Goal: Transaction & Acquisition: Purchase product/service

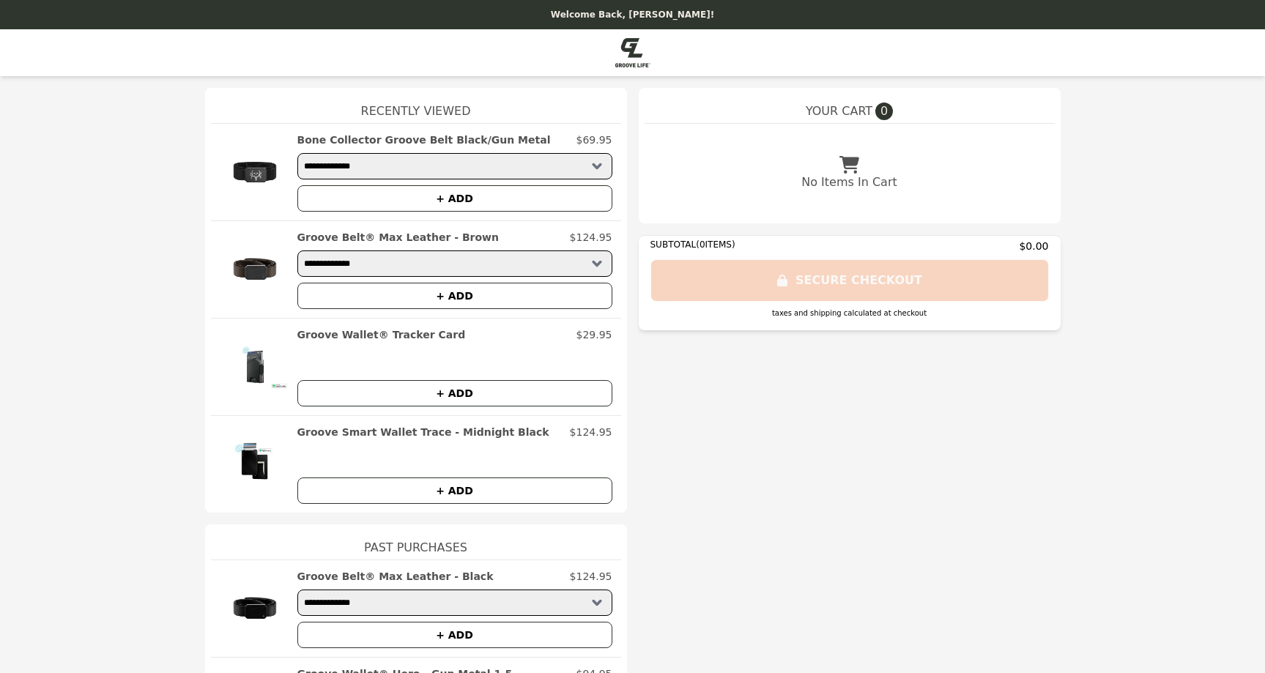
click at [382, 138] on h2 "Bone Collector Groove Belt Black/Gun Metal" at bounding box center [423, 140] width 253 height 15
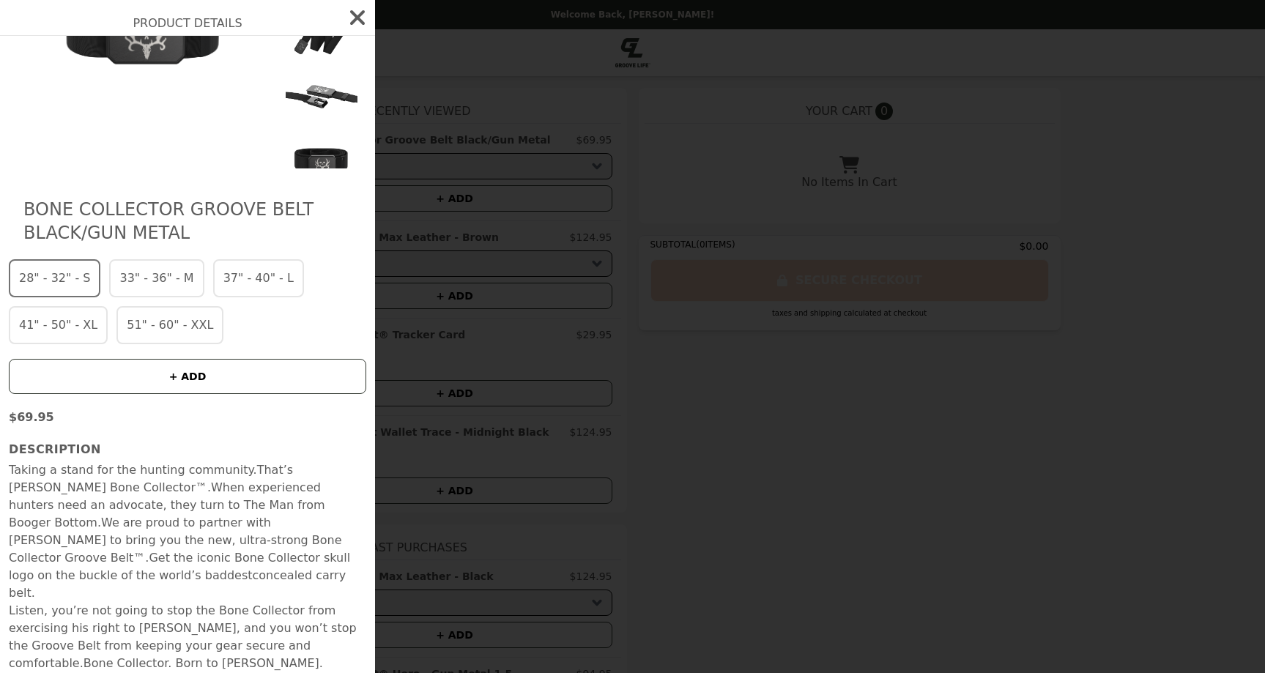
scroll to position [163, 0]
click at [146, 281] on button "33" - 36" - M" at bounding box center [156, 279] width 94 height 38
click at [350, 18] on icon "button" at bounding box center [357, 17] width 15 height 15
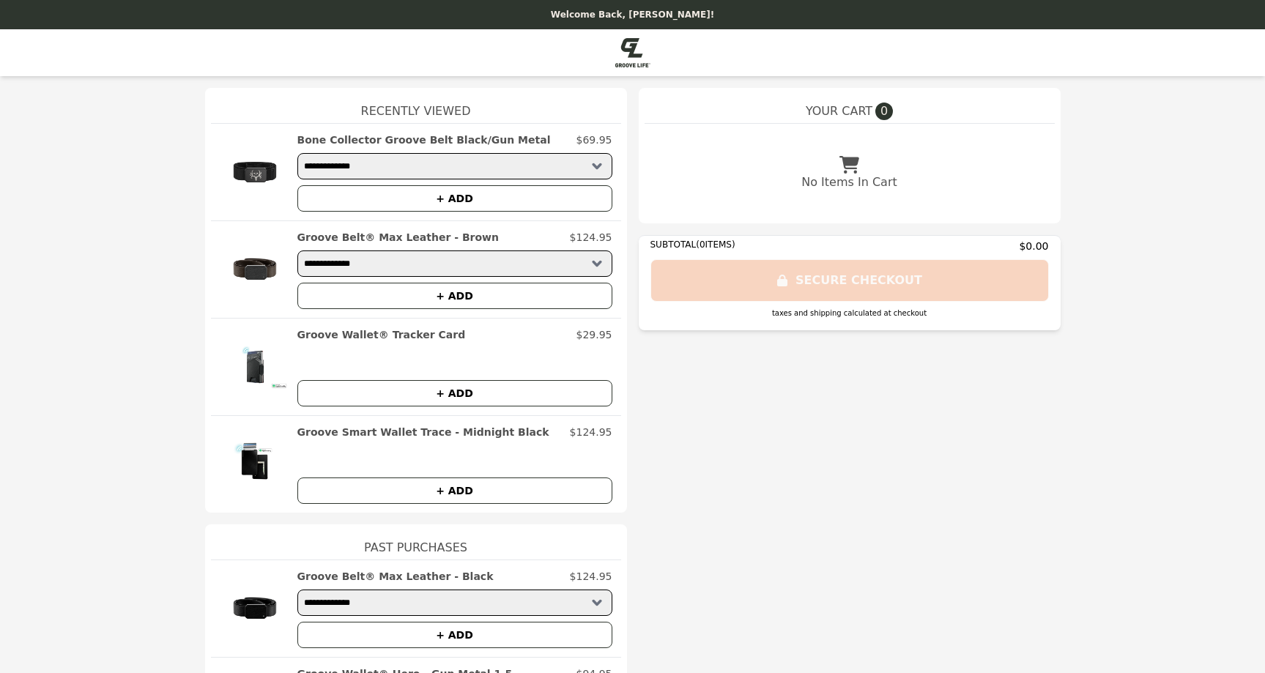
select select "**********"
click at [431, 197] on button "+ ADD" at bounding box center [454, 198] width 315 height 26
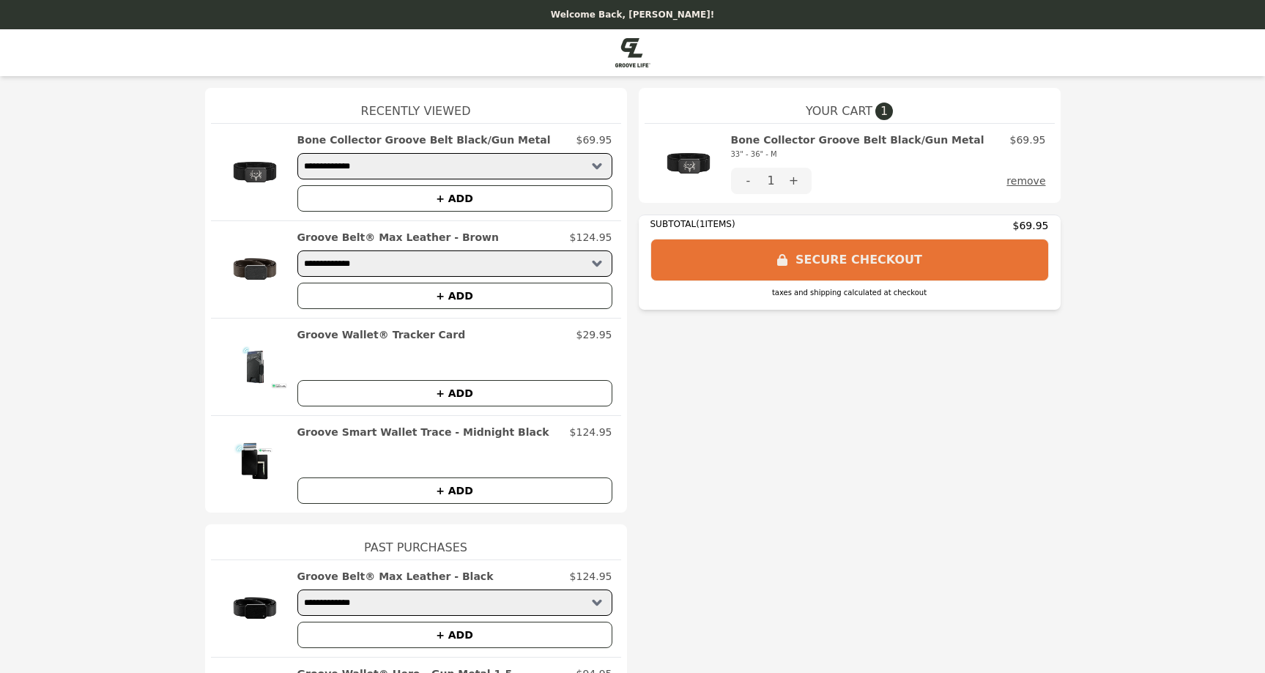
scroll to position [0, 0]
click at [627, 48] on img at bounding box center [632, 52] width 35 height 29
